Goal: Task Accomplishment & Management: Manage account settings

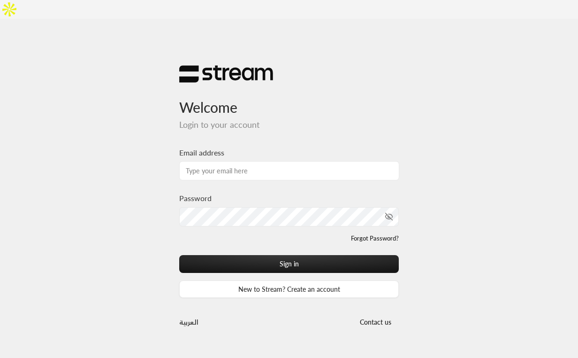
click at [322, 161] on input "Email address" at bounding box center [289, 170] width 220 height 19
type input "[EMAIL_ADDRESS][DOMAIN_NAME]"
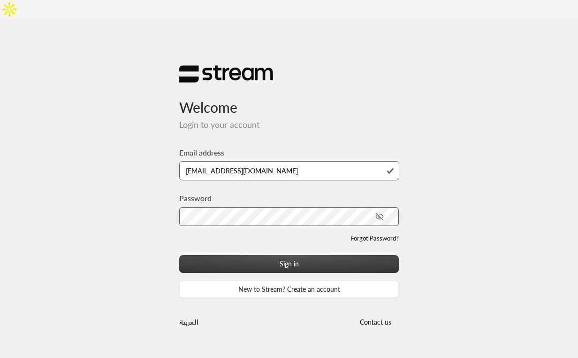
click at [262, 255] on button "Sign in" at bounding box center [289, 263] width 220 height 17
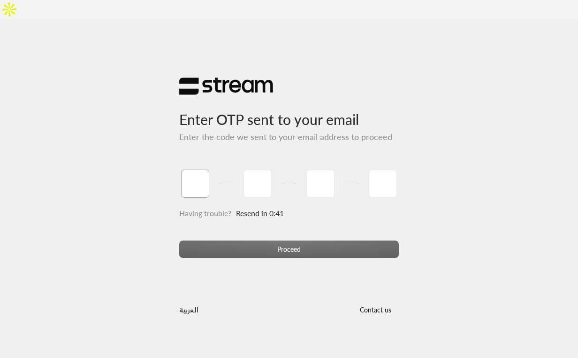
paste input "3"
type input "3"
type input "8"
type input "0"
type input "8"
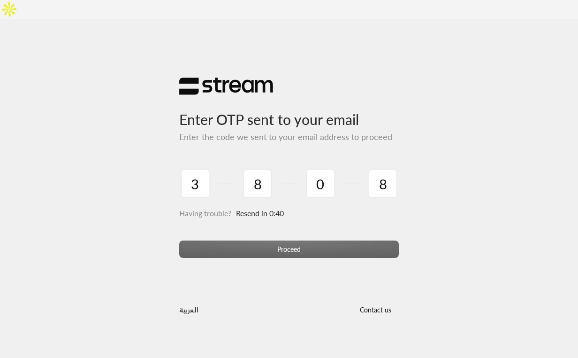
click at [264, 240] on div "Proceed" at bounding box center [289, 252] width 220 height 25
